Goal: Understand process/instructions

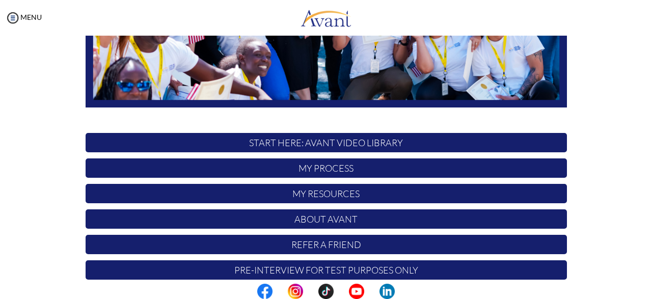
scroll to position [267, 0]
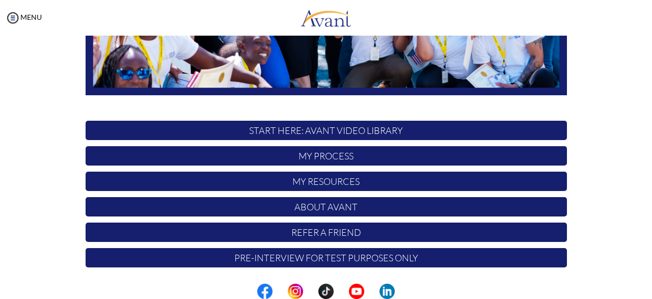
click at [316, 156] on p "My Process" at bounding box center [326, 155] width 481 height 19
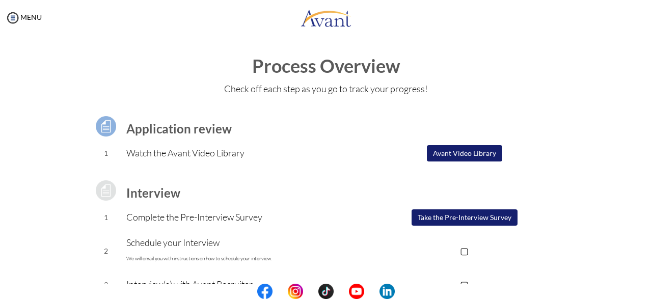
scroll to position [164, 0]
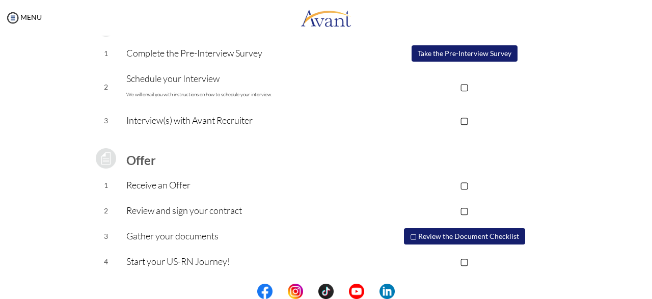
click at [469, 186] on p "▢" at bounding box center [464, 185] width 204 height 14
click at [469, 207] on p "▢" at bounding box center [464, 210] width 204 height 14
click at [465, 119] on p "▢" at bounding box center [464, 120] width 204 height 14
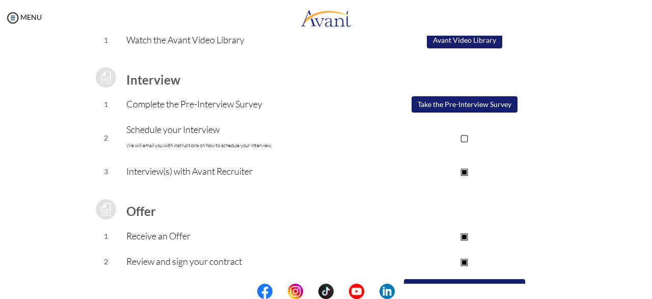
click at [467, 137] on p "▢" at bounding box center [464, 137] width 204 height 14
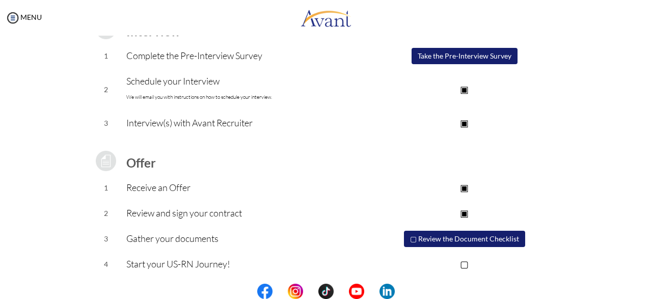
scroll to position [164, 0]
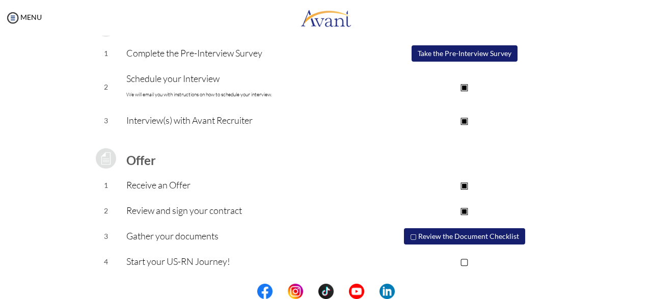
click at [442, 234] on button "▢ Review the Document Checklist" at bounding box center [464, 236] width 121 height 16
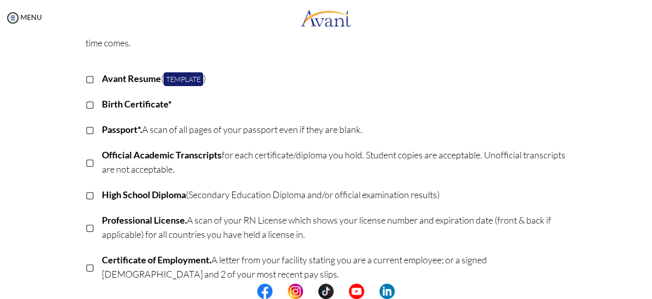
scroll to position [102, 0]
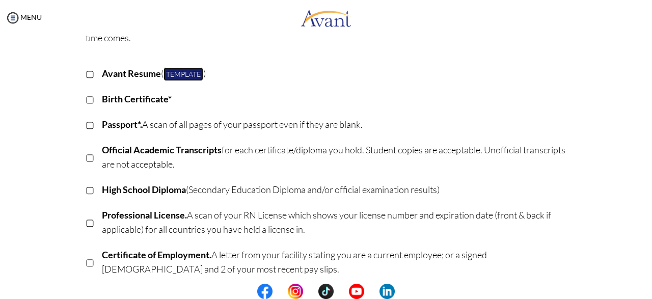
click at [178, 75] on link "Template" at bounding box center [183, 74] width 40 height 14
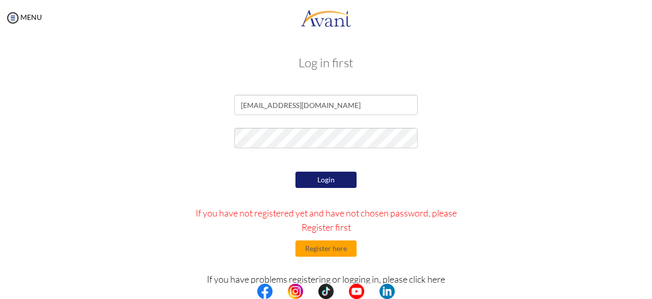
click at [312, 176] on button "Login" at bounding box center [325, 180] width 61 height 16
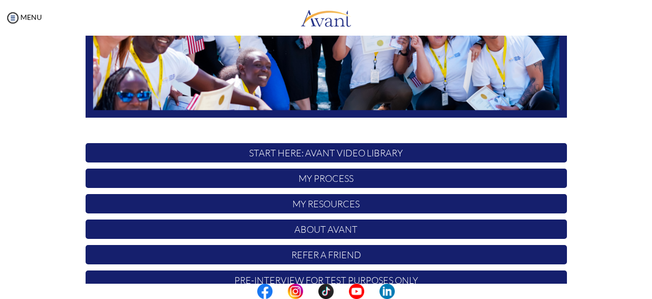
scroll to position [267, 0]
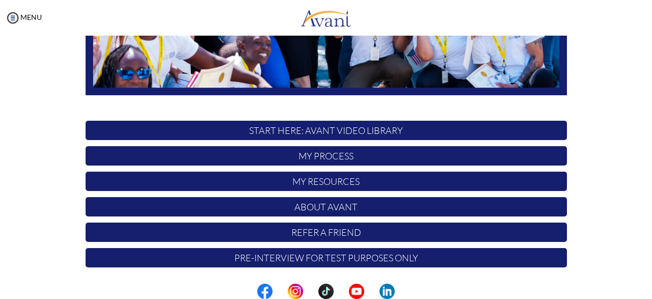
click at [324, 155] on p "My Process" at bounding box center [326, 155] width 481 height 19
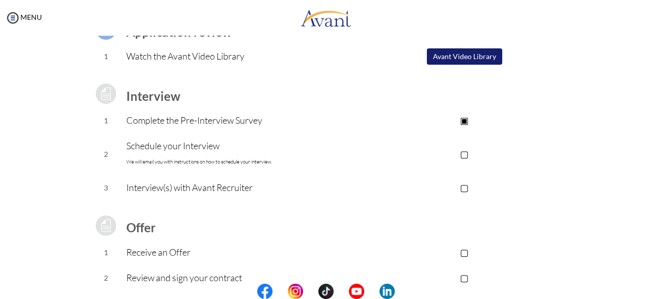
scroll to position [164, 0]
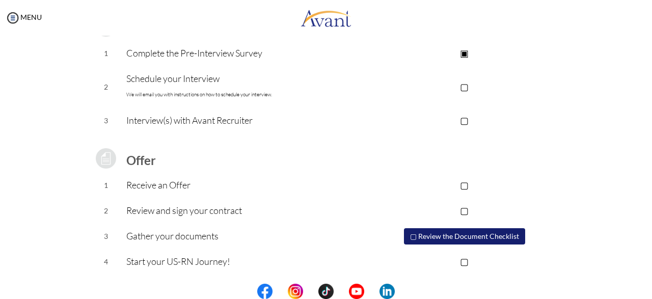
click at [469, 87] on p "▢" at bounding box center [464, 86] width 204 height 14
click at [466, 122] on p "▢" at bounding box center [464, 120] width 204 height 14
click at [468, 182] on p "▢" at bounding box center [464, 185] width 204 height 14
click at [465, 209] on p "▢" at bounding box center [464, 210] width 204 height 14
click at [447, 235] on button "▢ Review the Document Checklist" at bounding box center [464, 236] width 121 height 16
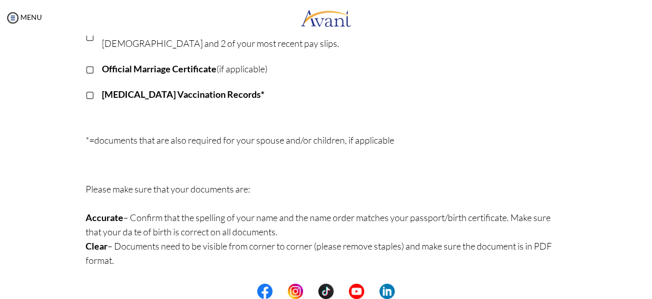
scroll to position [124, 0]
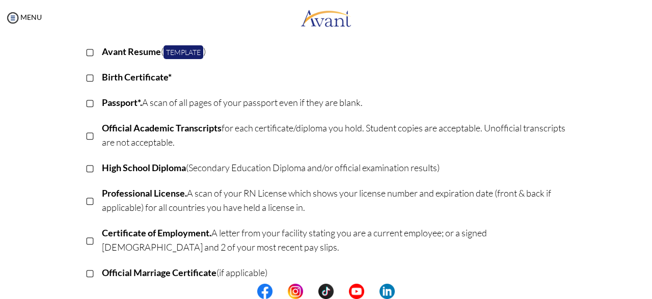
click at [88, 53] on p "▢" at bounding box center [90, 51] width 9 height 14
click at [89, 78] on p "▢" at bounding box center [90, 77] width 9 height 14
click at [91, 101] on p "▢" at bounding box center [90, 102] width 9 height 14
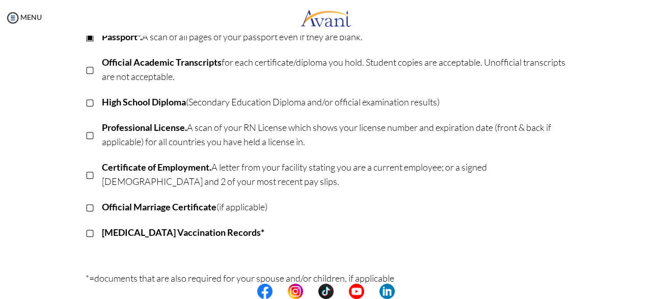
scroll to position [175, 0]
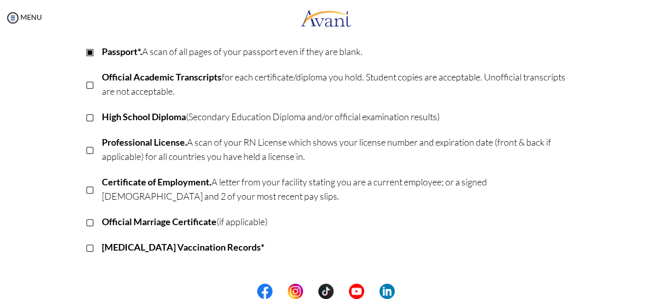
click at [90, 85] on p "▢" at bounding box center [90, 84] width 9 height 14
click at [92, 117] on p "▢" at bounding box center [90, 116] width 9 height 14
click at [92, 150] on p "▢" at bounding box center [90, 149] width 9 height 14
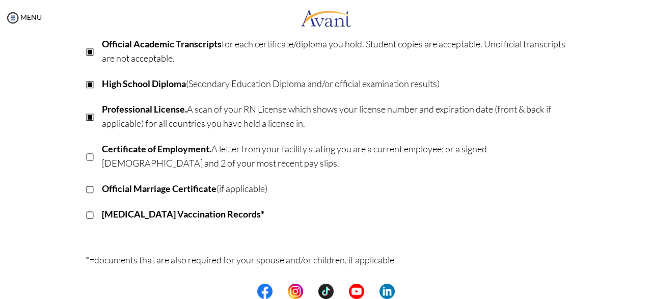
scroll to position [225, 0]
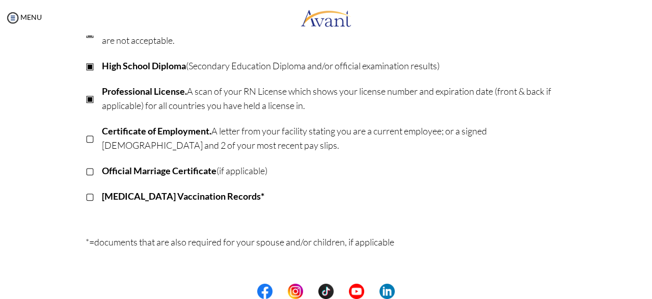
click at [89, 141] on p "▢" at bounding box center [90, 138] width 9 height 14
click at [88, 168] on p "▢" at bounding box center [90, 170] width 9 height 14
click at [88, 197] on p "▢" at bounding box center [90, 196] width 9 height 14
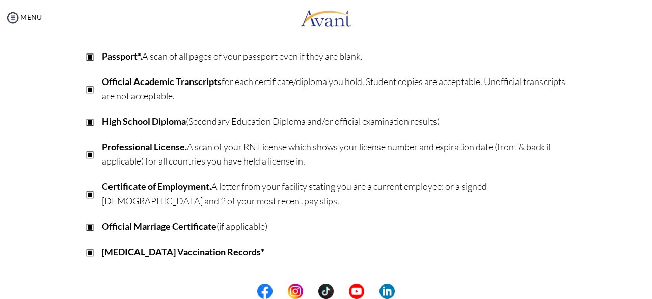
scroll to position [327, 0]
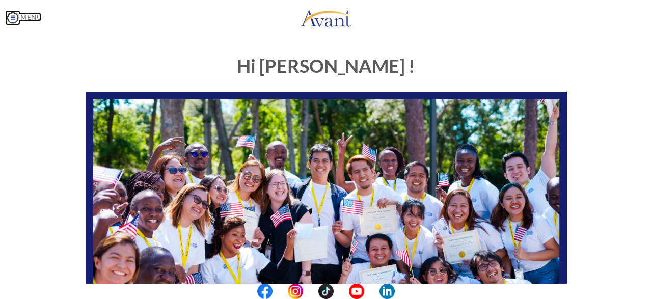
click at [12, 18] on img at bounding box center [12, 17] width 15 height 15
